Goal: Task Accomplishment & Management: Manage account settings

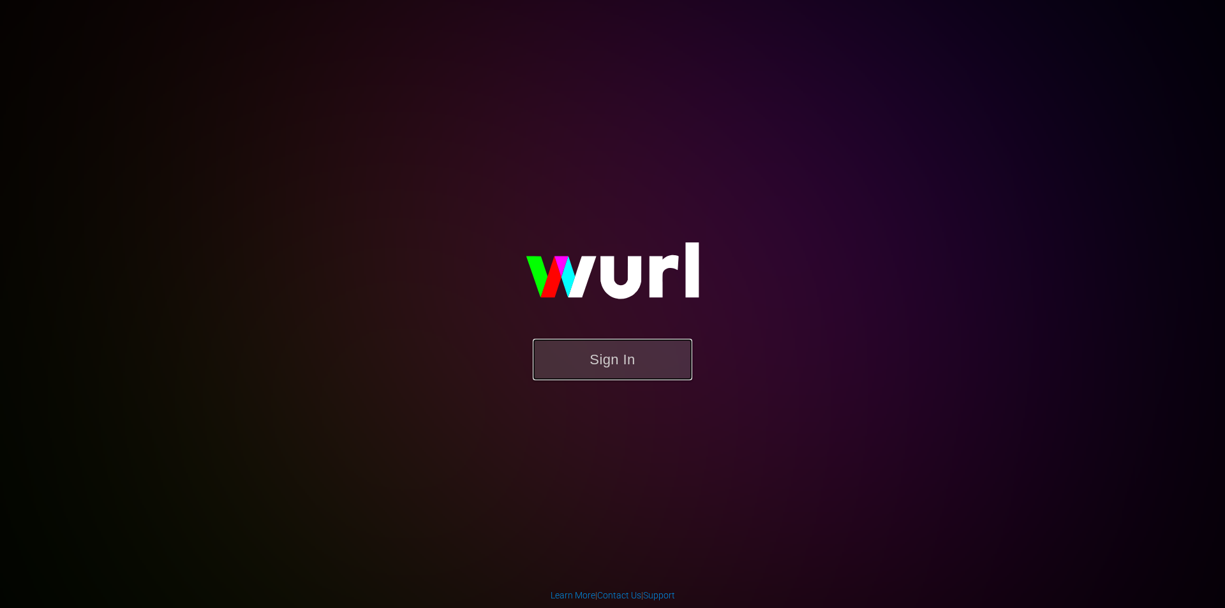
click at [581, 360] on button "Sign In" at bounding box center [613, 359] width 160 height 41
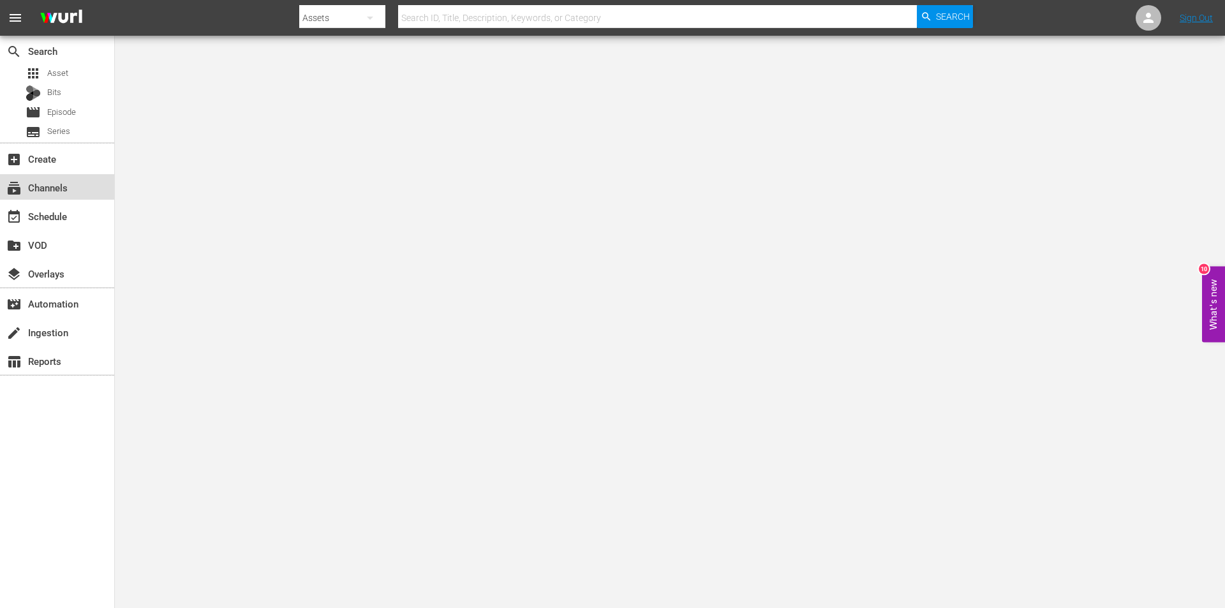
click at [29, 186] on div "subscriptions Channels" at bounding box center [35, 185] width 71 height 11
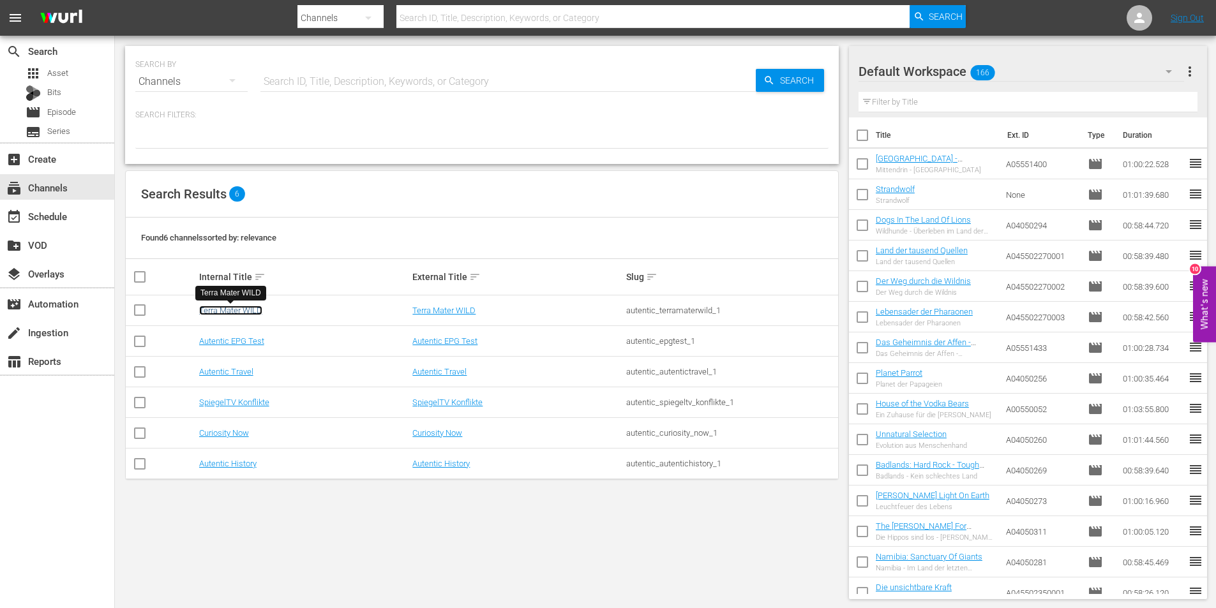
click at [234, 306] on link "Terra Mater WILD" at bounding box center [230, 311] width 63 height 10
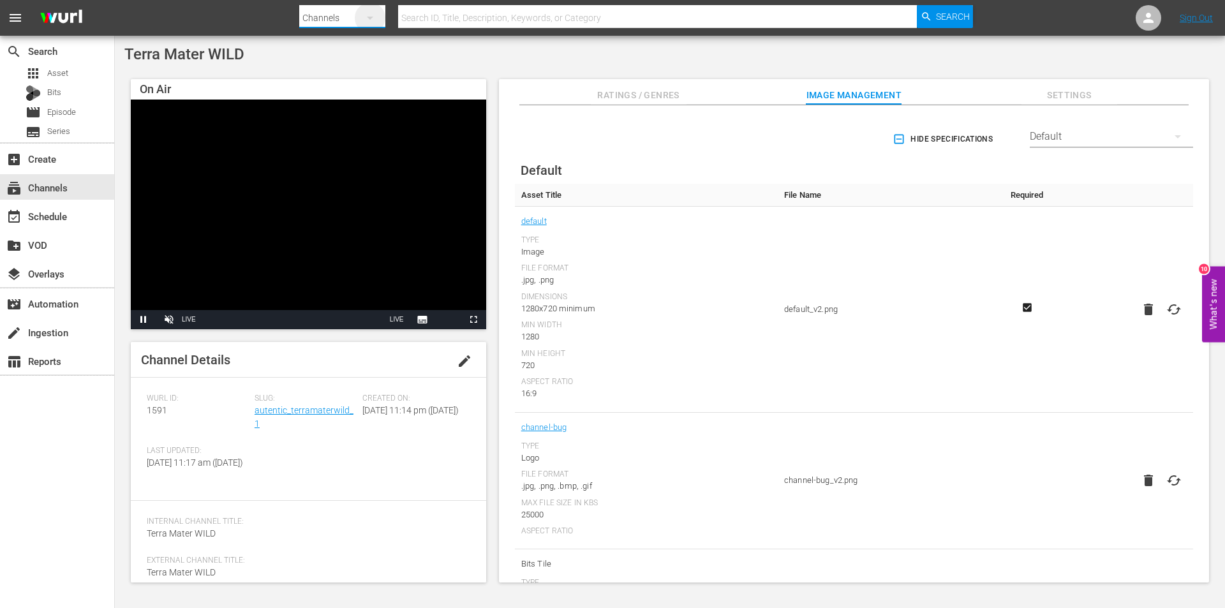
click at [373, 17] on icon "button" at bounding box center [369, 17] width 15 height 15
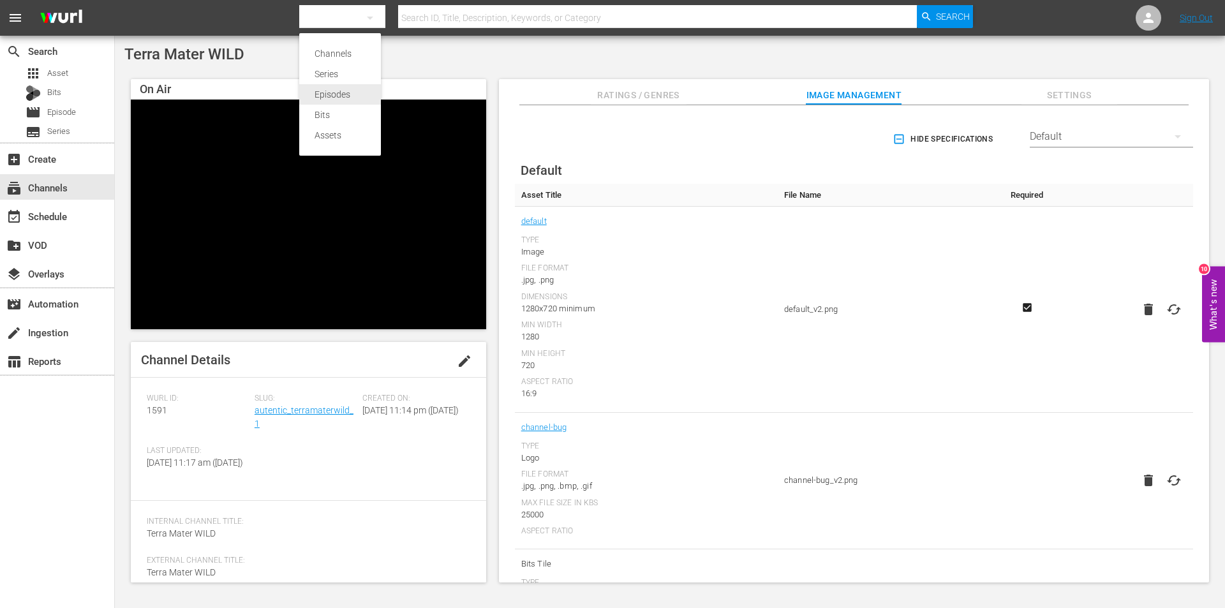
click at [350, 95] on div "Episodes" at bounding box center [340, 94] width 51 height 20
click at [493, 17] on input "text" at bounding box center [657, 18] width 519 height 31
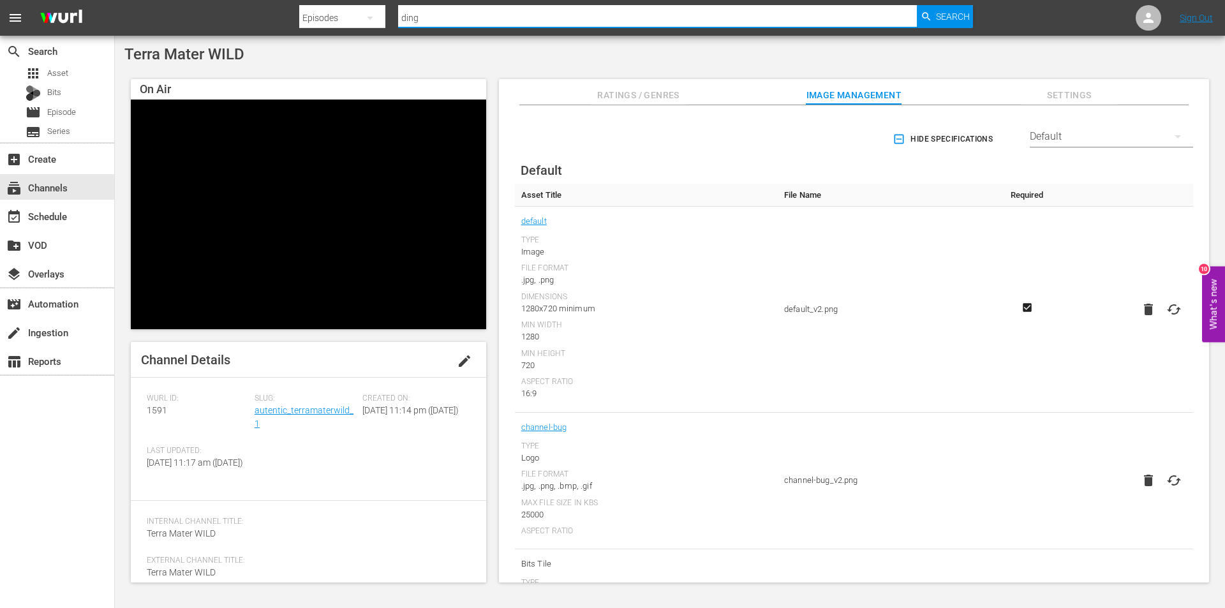
type input "dingo"
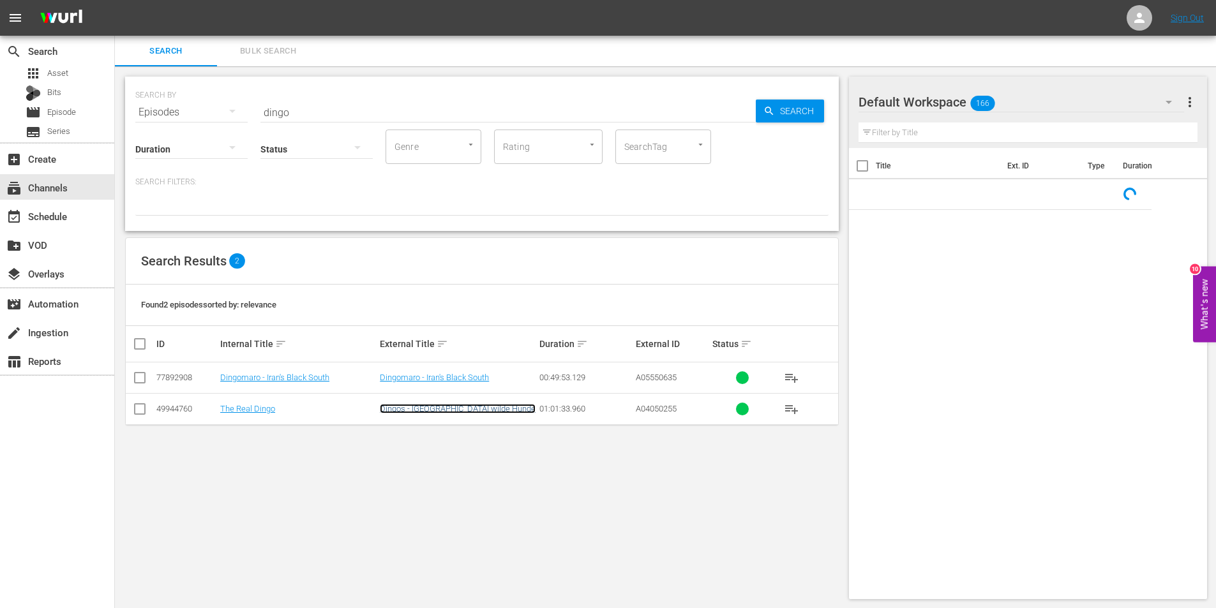
click at [405, 413] on link "Dingos - Australiens wilde Hunde" at bounding box center [458, 409] width 156 height 10
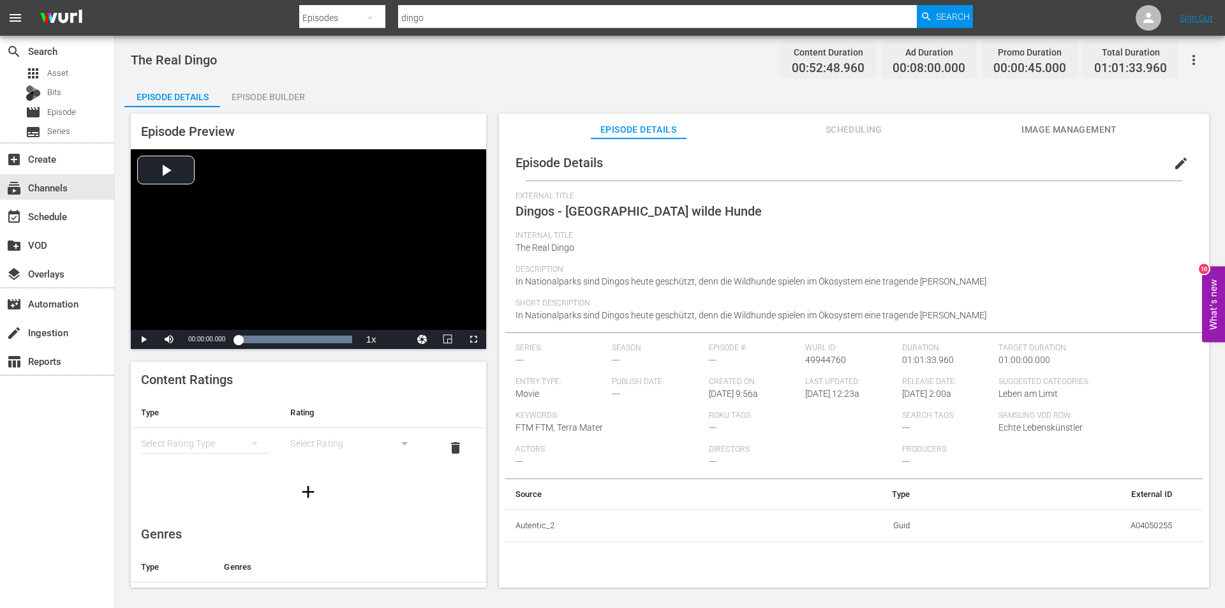
click at [1057, 124] on span "Image Management" at bounding box center [1070, 130] width 96 height 16
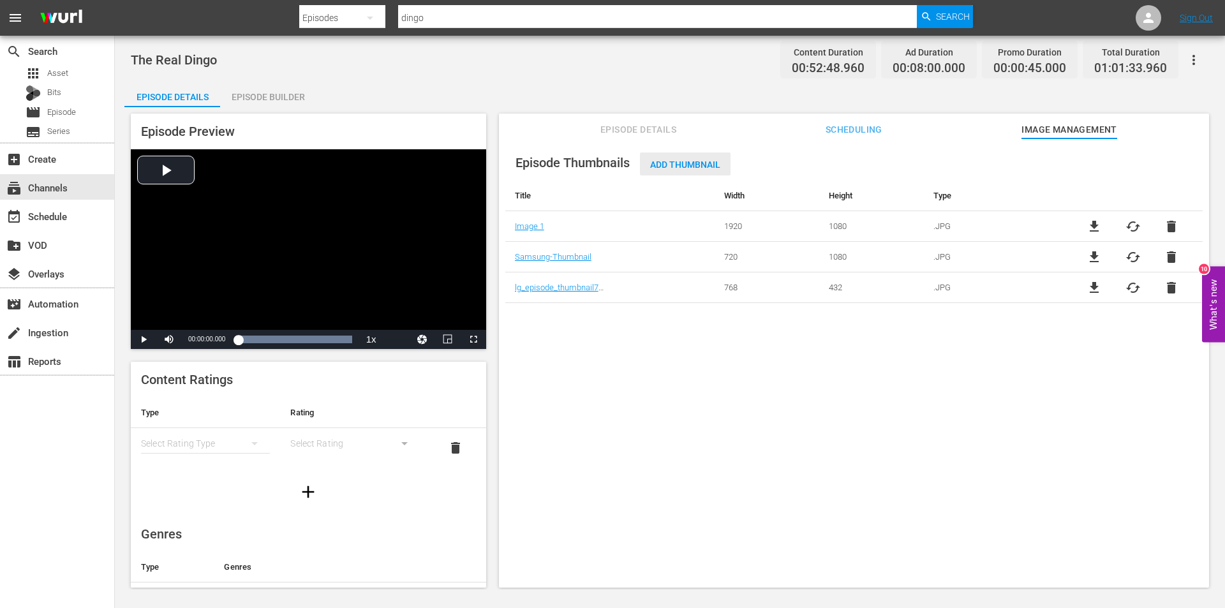
click at [671, 161] on span "Add Thumbnail" at bounding box center [685, 165] width 91 height 10
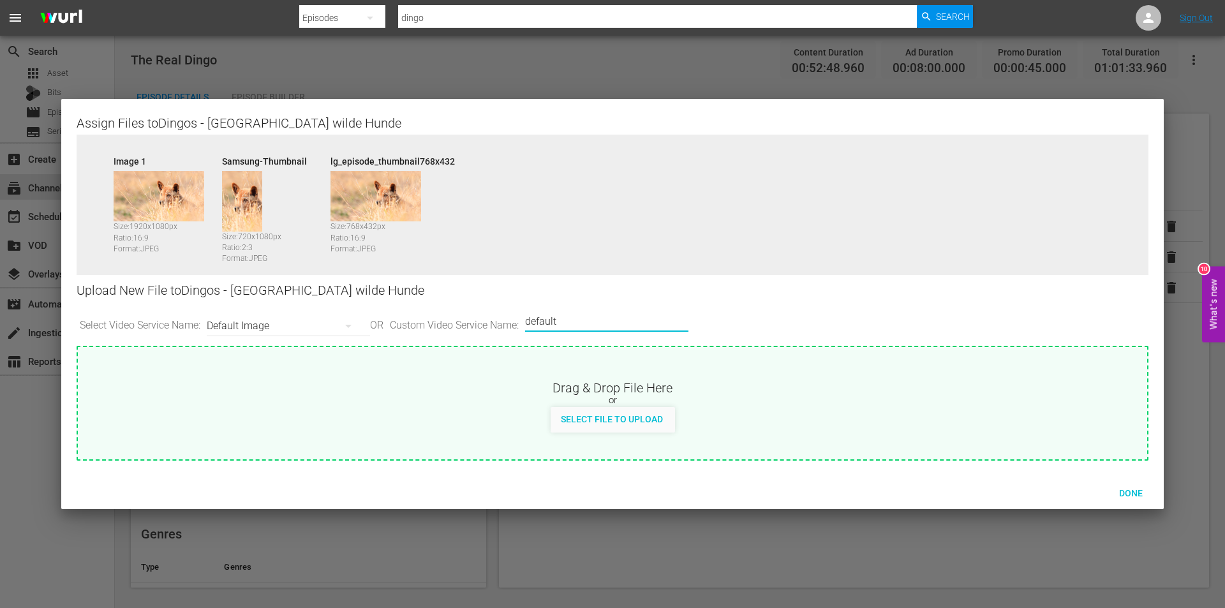
drag, startPoint x: 597, startPoint y: 325, endPoint x: 525, endPoint y: 315, distance: 73.5
click at [525, 315] on div "Select Video Service Name: Default Image OR Custom Video Service Name: Custom V…" at bounding box center [613, 326] width 1072 height 40
click at [245, 197] on img at bounding box center [242, 201] width 40 height 61
drag, startPoint x: 565, startPoint y: 320, endPoint x: 659, endPoint y: 323, distance: 94.5
click at [659, 323] on input "Plex 1000x1500" at bounding box center [603, 321] width 157 height 31
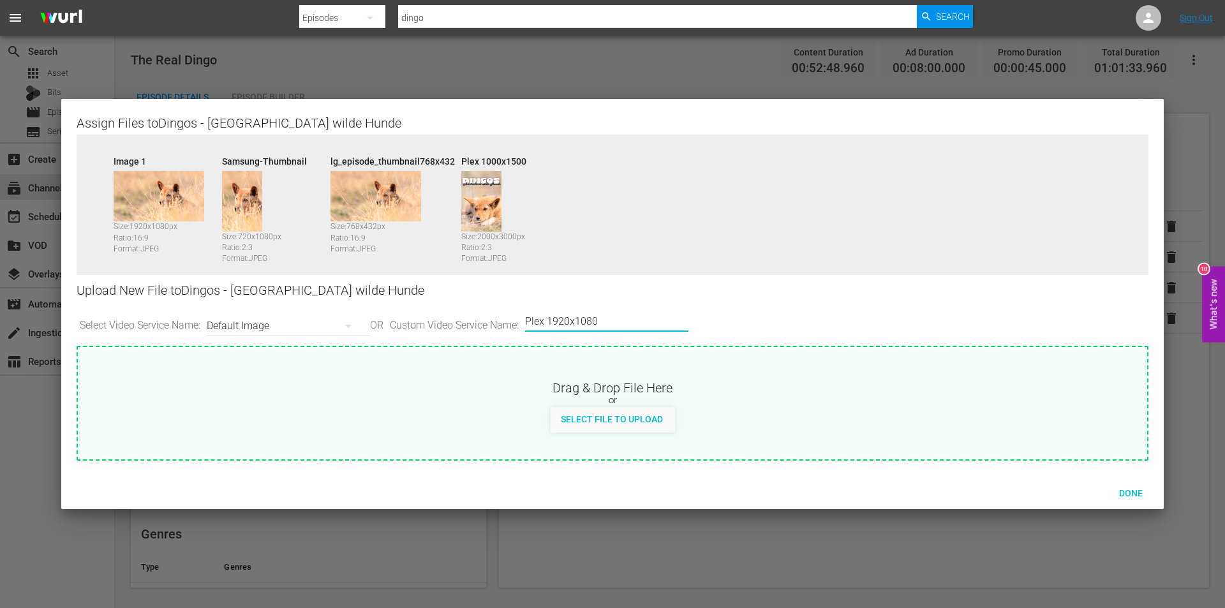
type input "Plex 1920x1080"
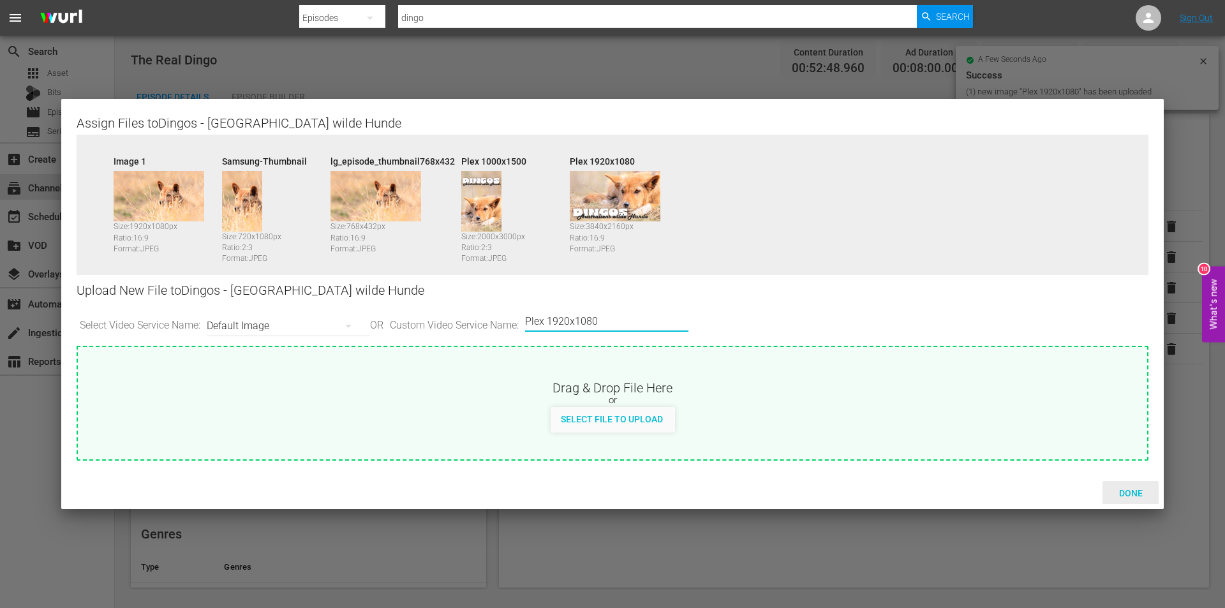
click at [1126, 486] on div "Done" at bounding box center [1131, 493] width 56 height 24
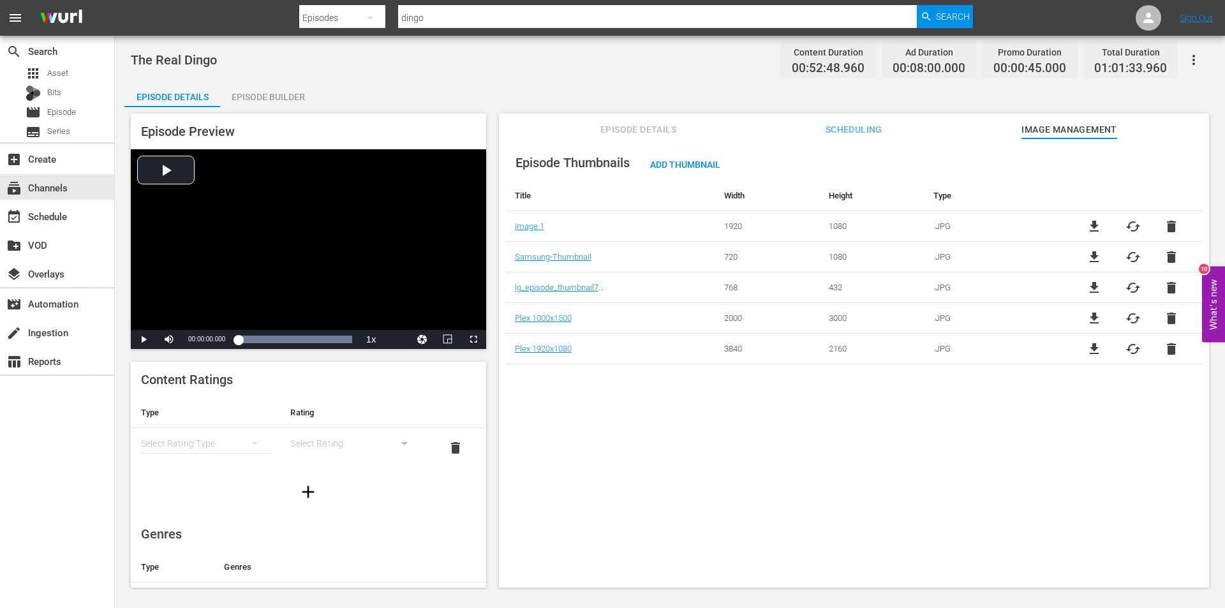
click at [1127, 256] on span "cached" at bounding box center [1133, 257] width 15 height 15
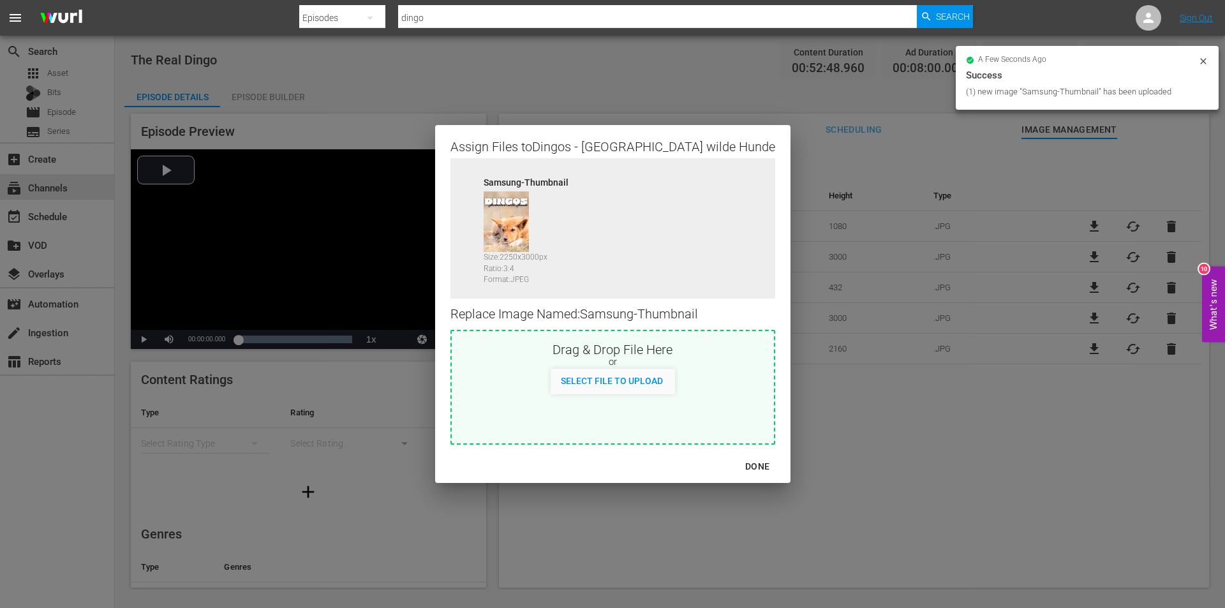
click at [735, 461] on div "DONE" at bounding box center [757, 467] width 45 height 16
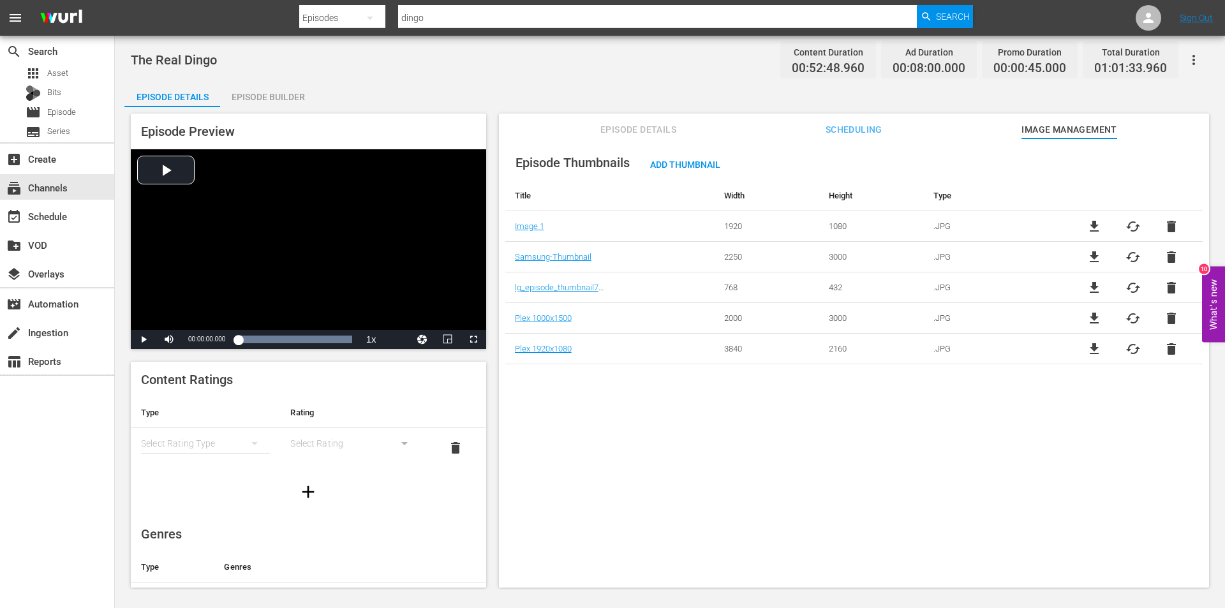
click at [706, 465] on div "Episode Thumbnails Add Thumbnail Title Width Height Type Image 1 1920 1080 .JPG…" at bounding box center [854, 368] width 710 height 461
click at [262, 94] on div "Episode Builder" at bounding box center [268, 97] width 96 height 31
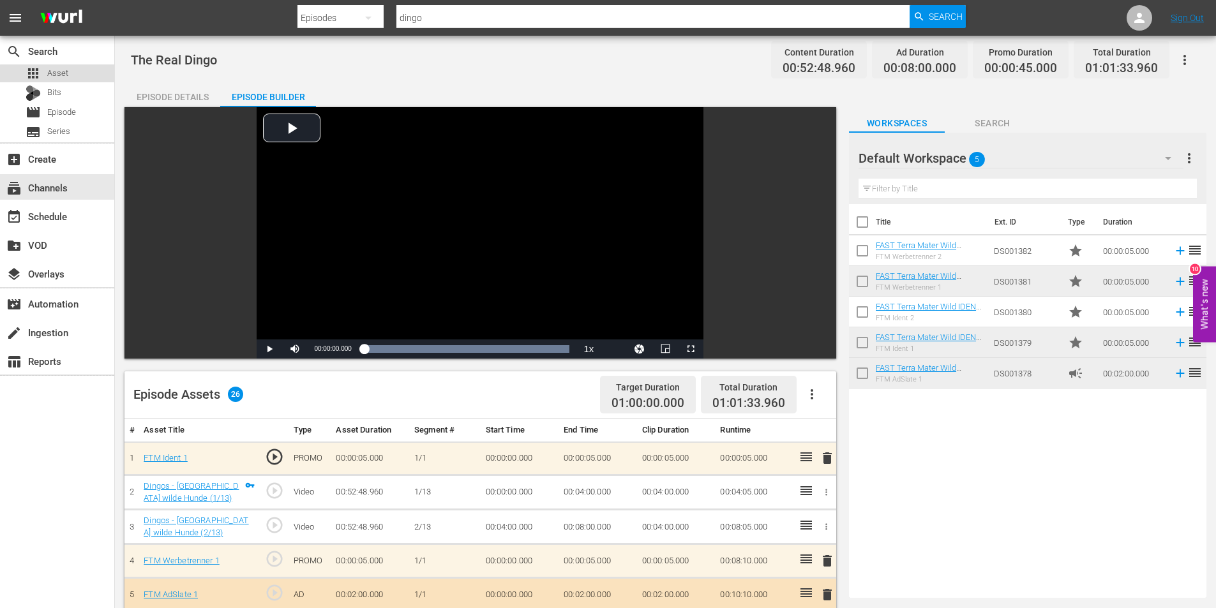
click at [72, 79] on div "apps Asset" at bounding box center [57, 73] width 114 height 18
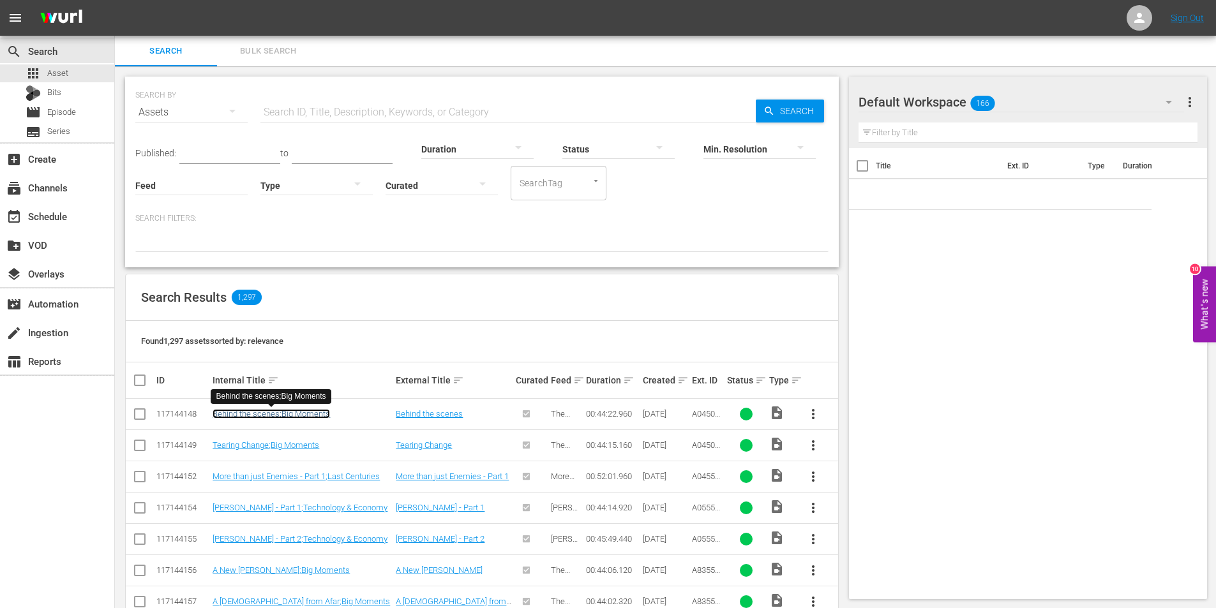
click at [294, 417] on link "Behind the scenes;Big Moments" at bounding box center [271, 414] width 117 height 10
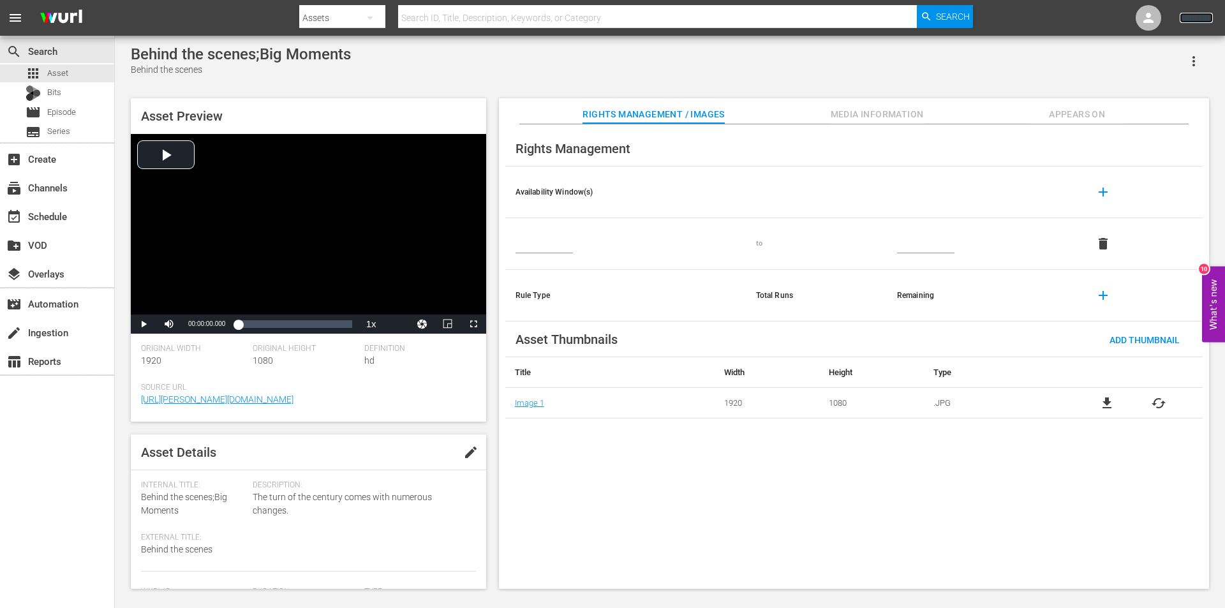
click at [1201, 18] on link "Sign Out" at bounding box center [1196, 18] width 33 height 10
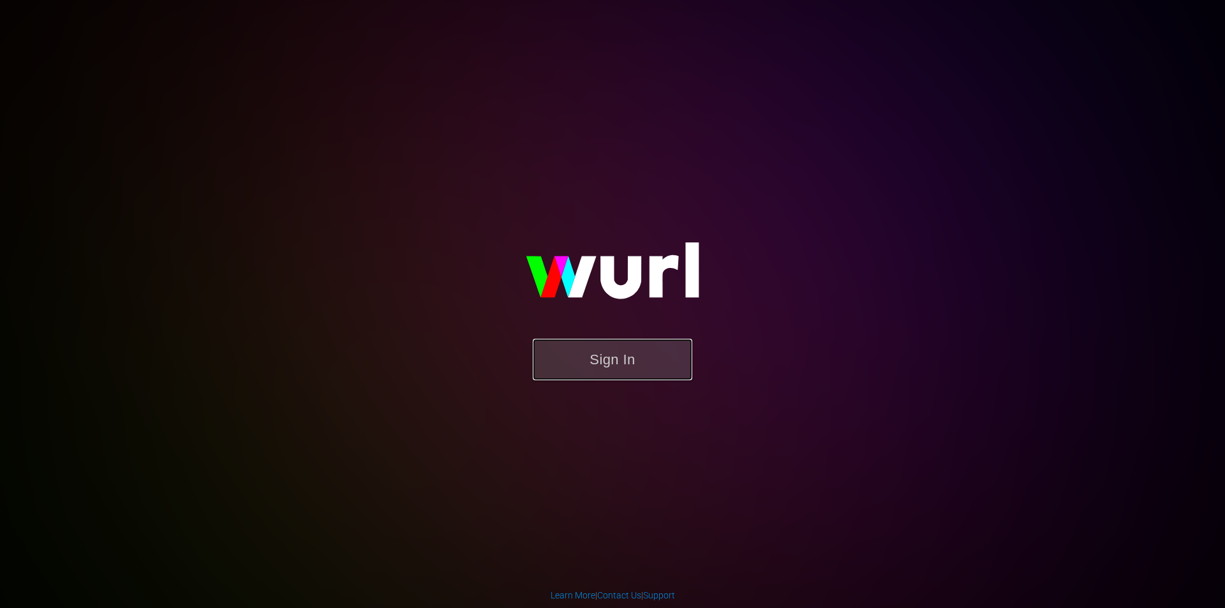
click at [597, 347] on button "Sign In" at bounding box center [613, 359] width 160 height 41
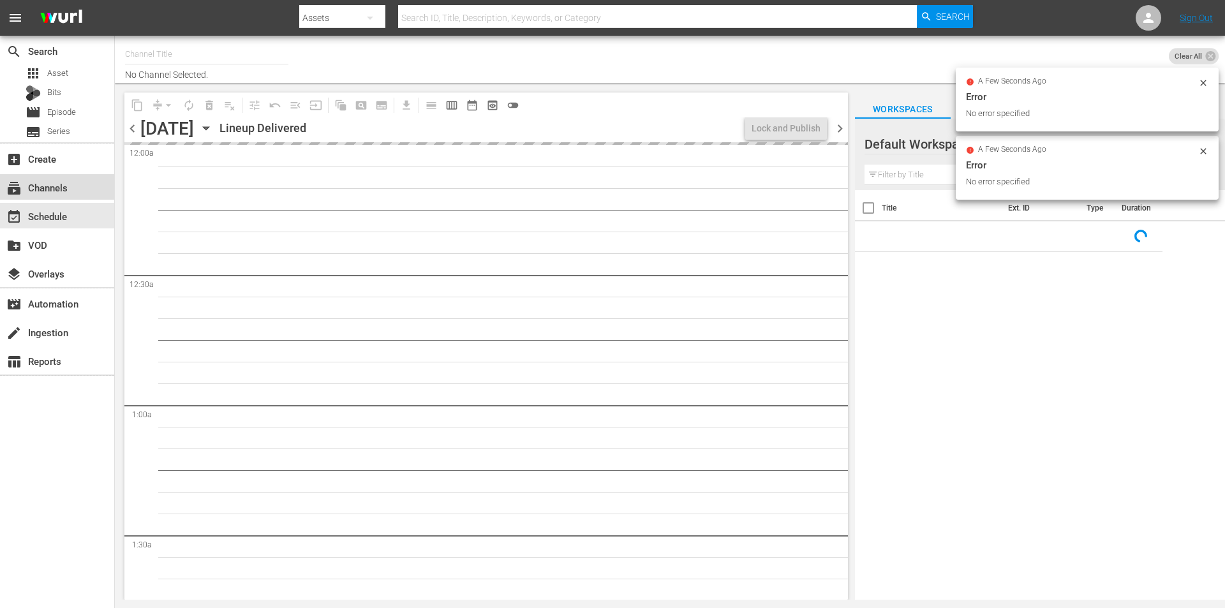
click at [56, 186] on div "subscriptions Channels" at bounding box center [35, 185] width 71 height 11
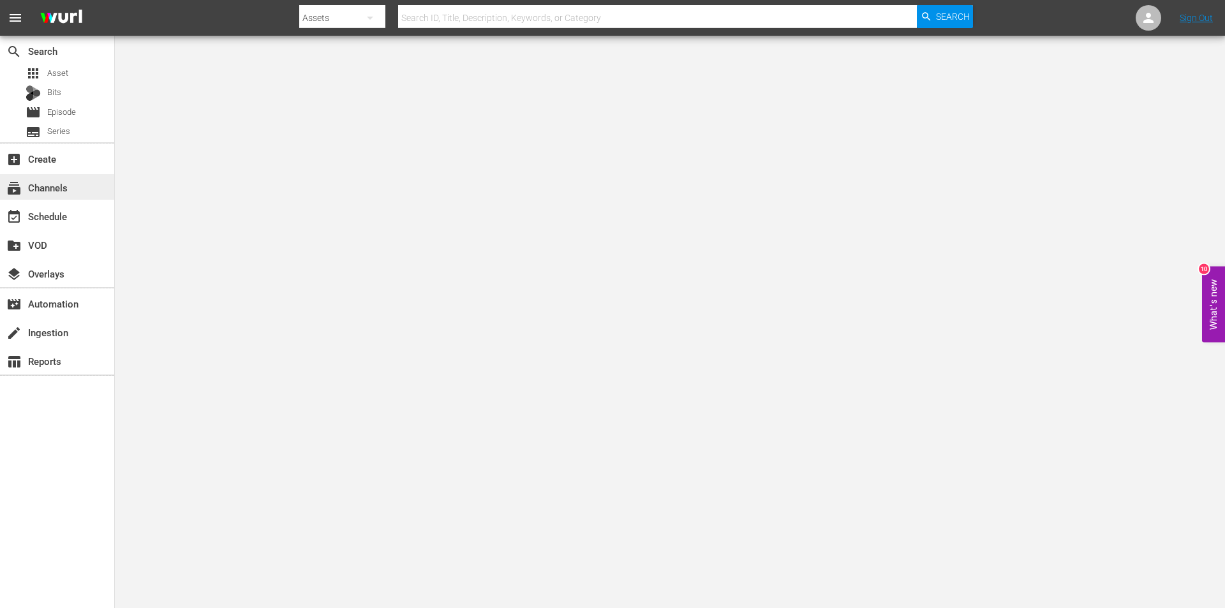
click at [53, 187] on div "subscriptions Channels" at bounding box center [35, 185] width 71 height 11
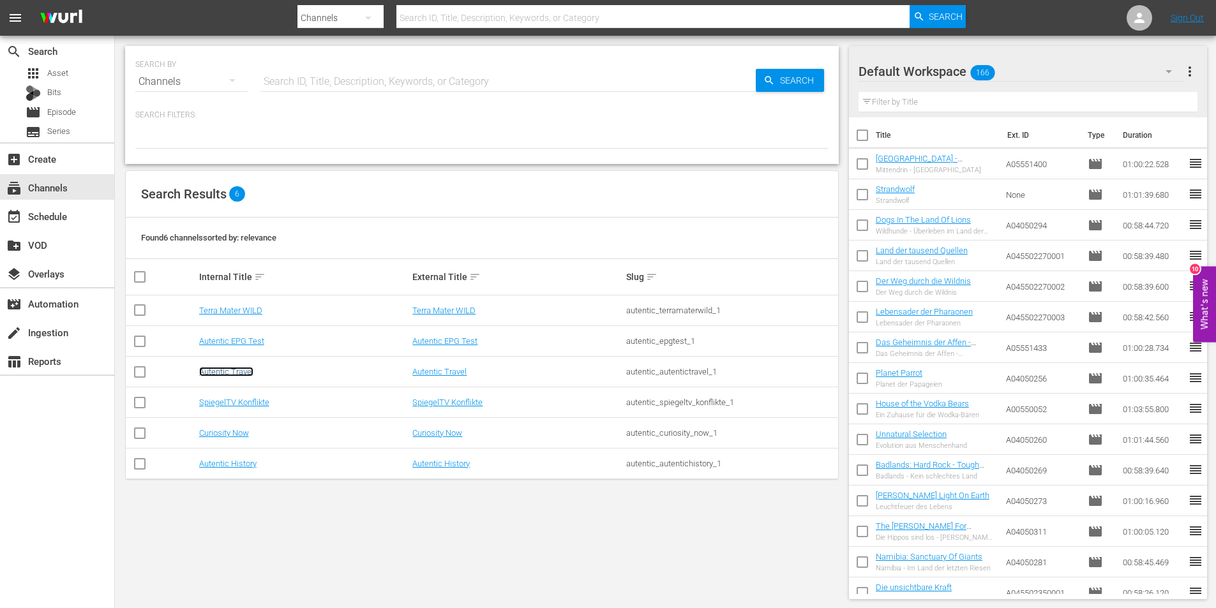
click at [228, 372] on link "Autentic Travel" at bounding box center [226, 372] width 54 height 10
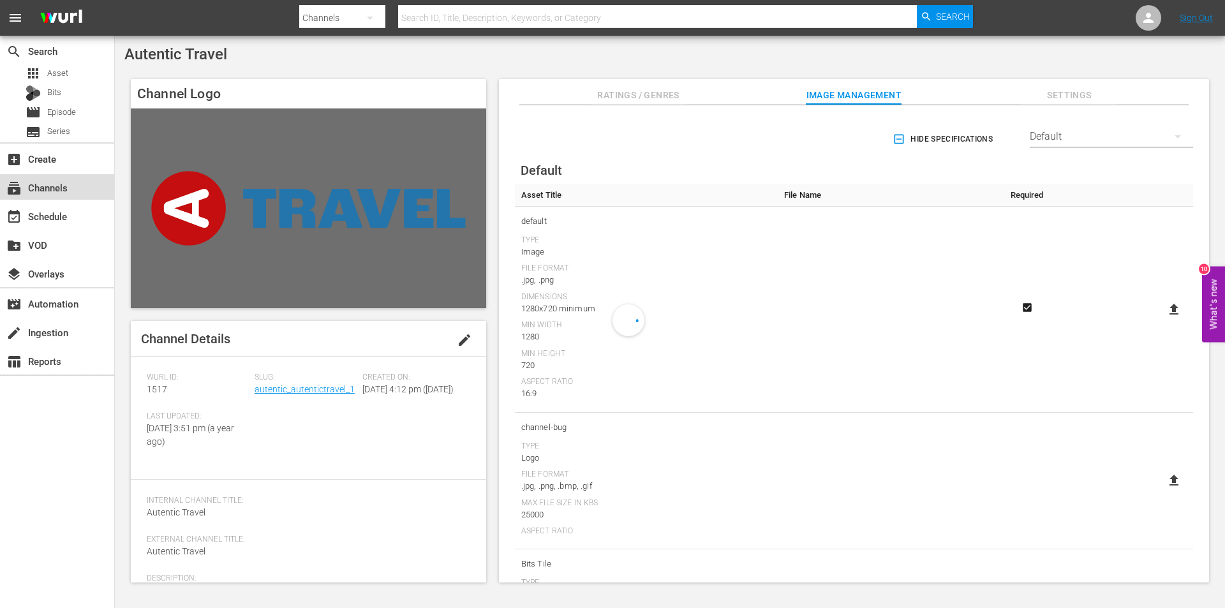
click at [52, 189] on div "subscriptions Channels" at bounding box center [35, 185] width 71 height 11
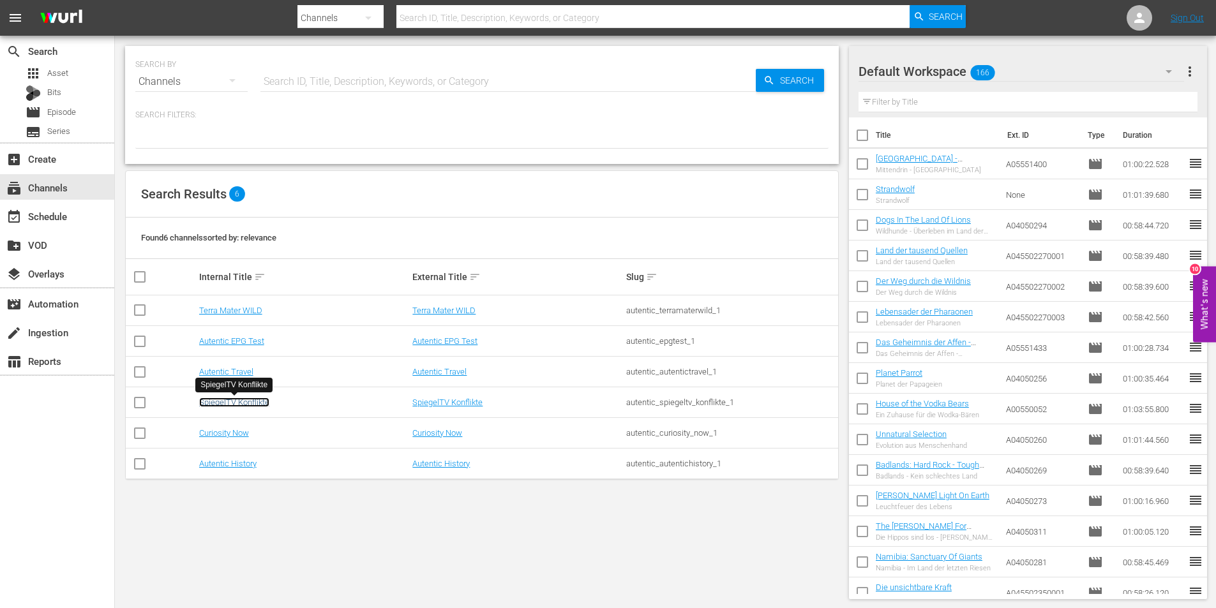
click at [225, 400] on link "SpiegelTV Konflikte" at bounding box center [234, 403] width 70 height 10
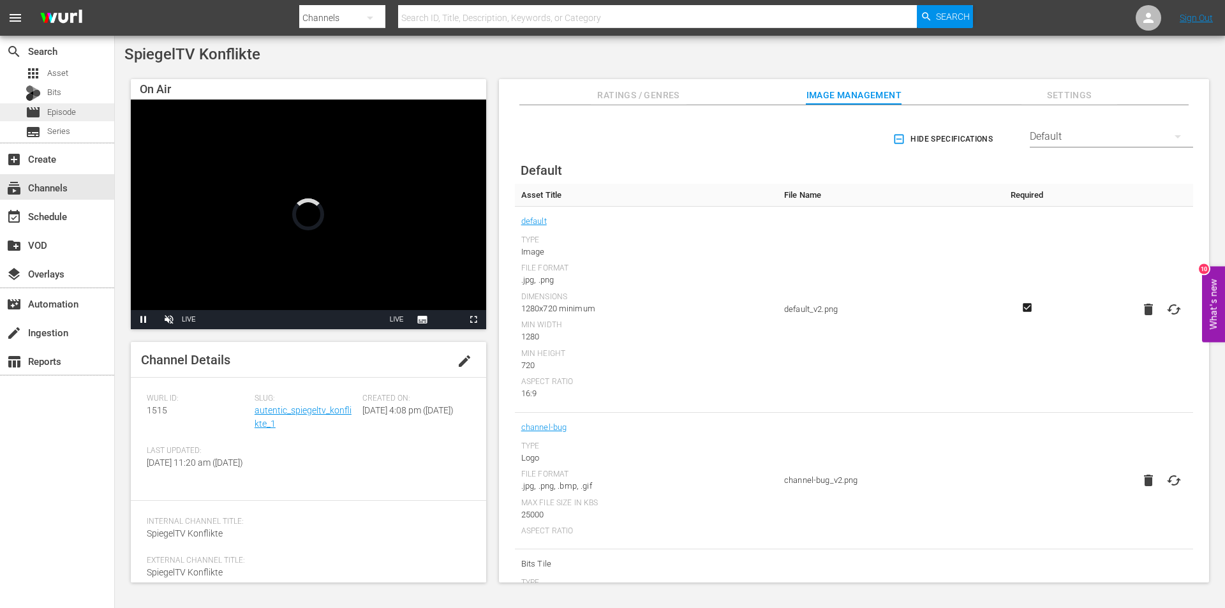
click at [69, 112] on span "Episode" at bounding box center [61, 112] width 29 height 13
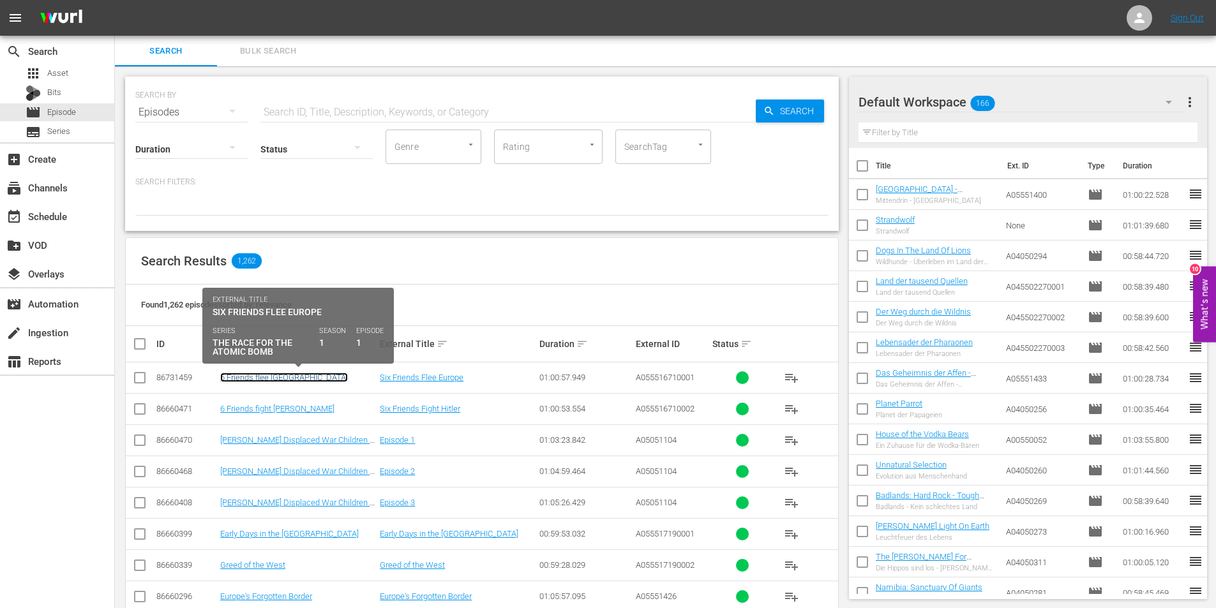
click at [250, 377] on link "6 Friends flee [GEOGRAPHIC_DATA]" at bounding box center [284, 378] width 128 height 10
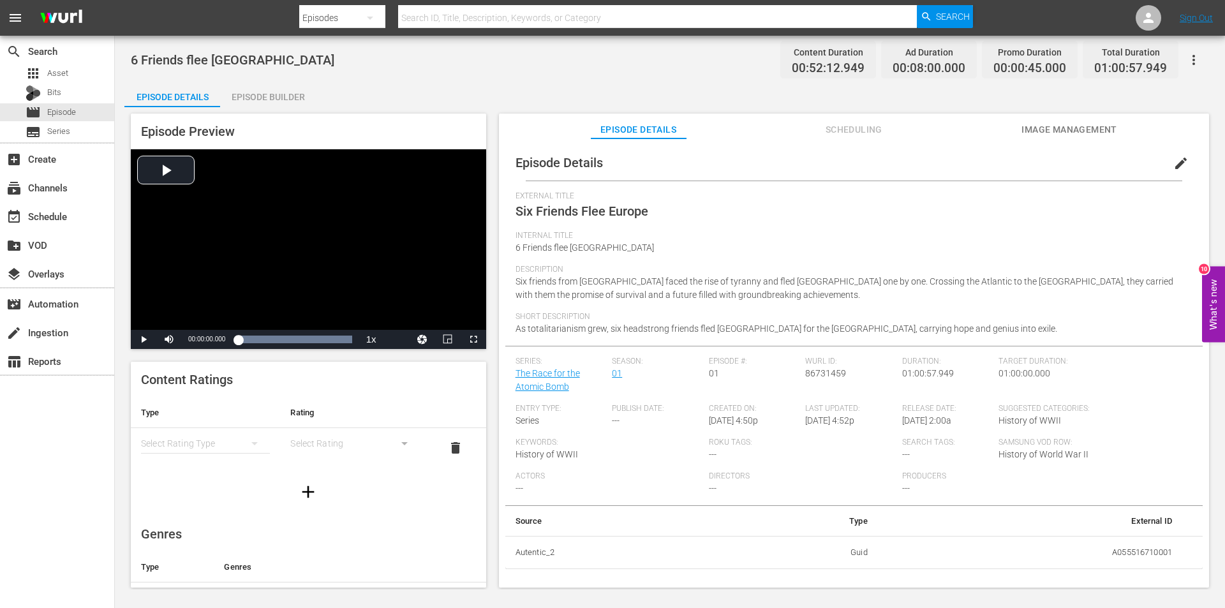
click at [1092, 127] on span "Image Management" at bounding box center [1070, 130] width 96 height 16
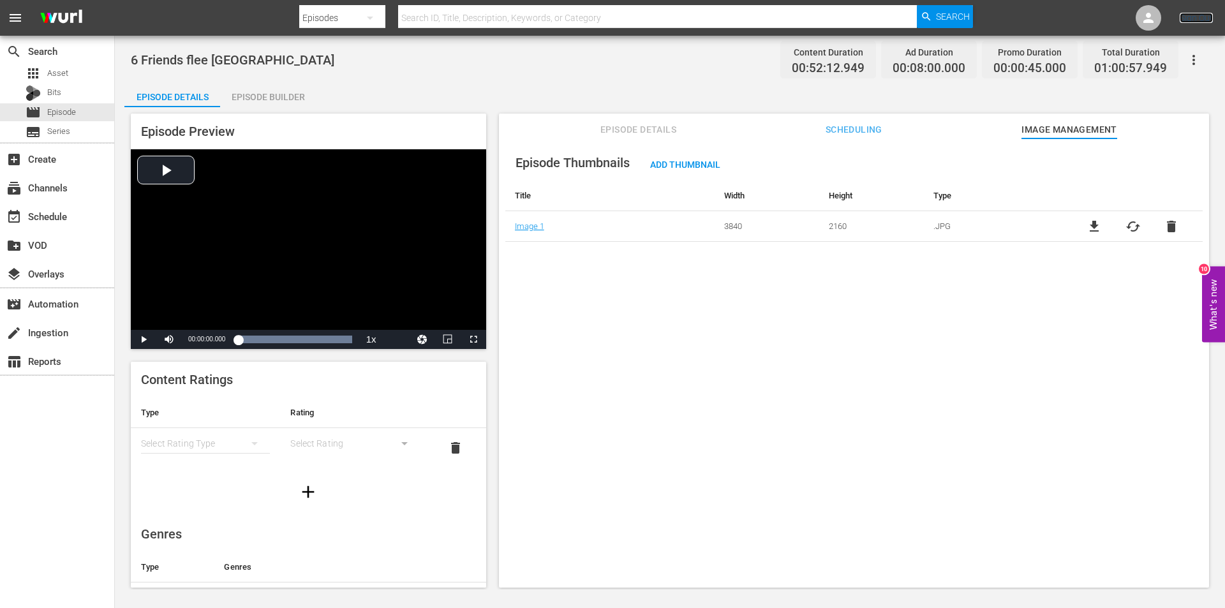
click at [1197, 21] on link "Sign Out" at bounding box center [1196, 18] width 33 height 10
